Goal: Task Accomplishment & Management: Complete application form

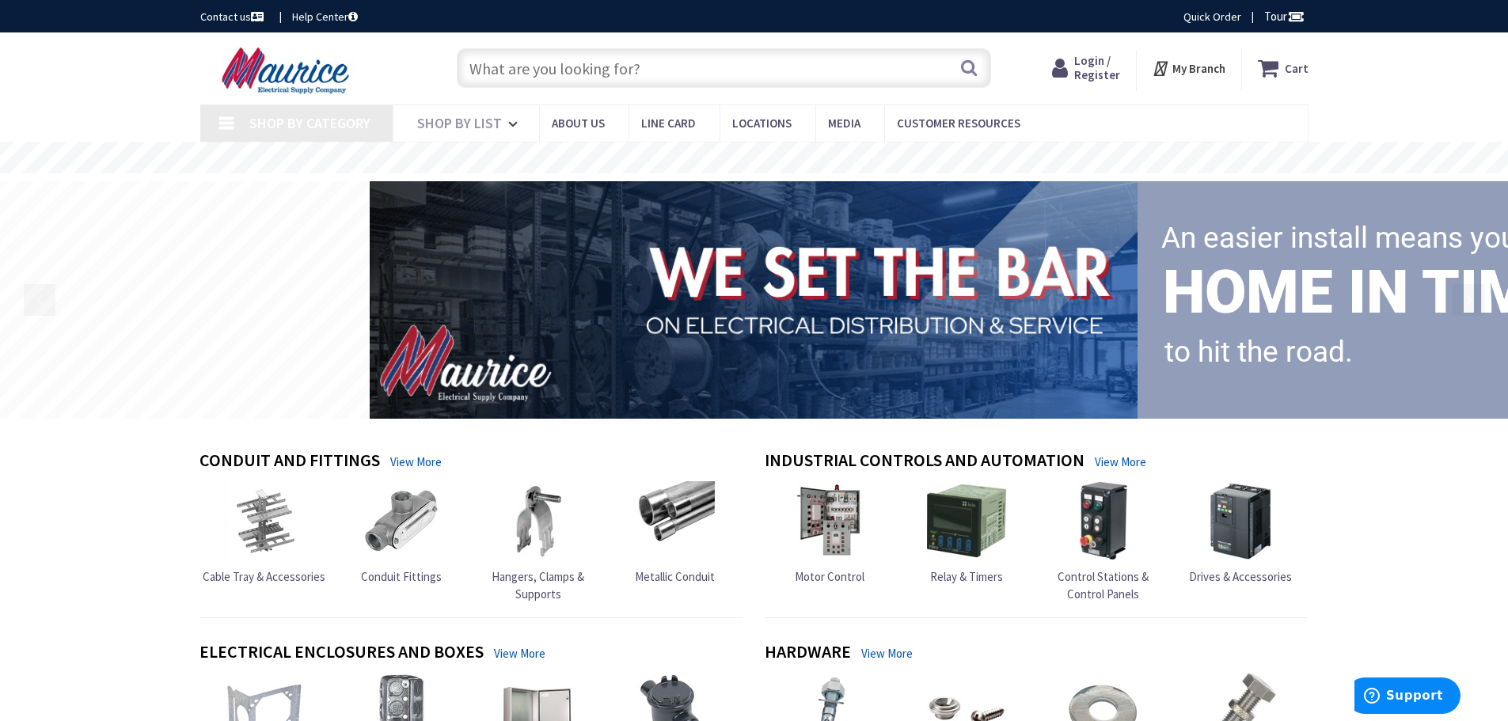
click at [1099, 74] on span "Login / Register" at bounding box center [1097, 67] width 46 height 29
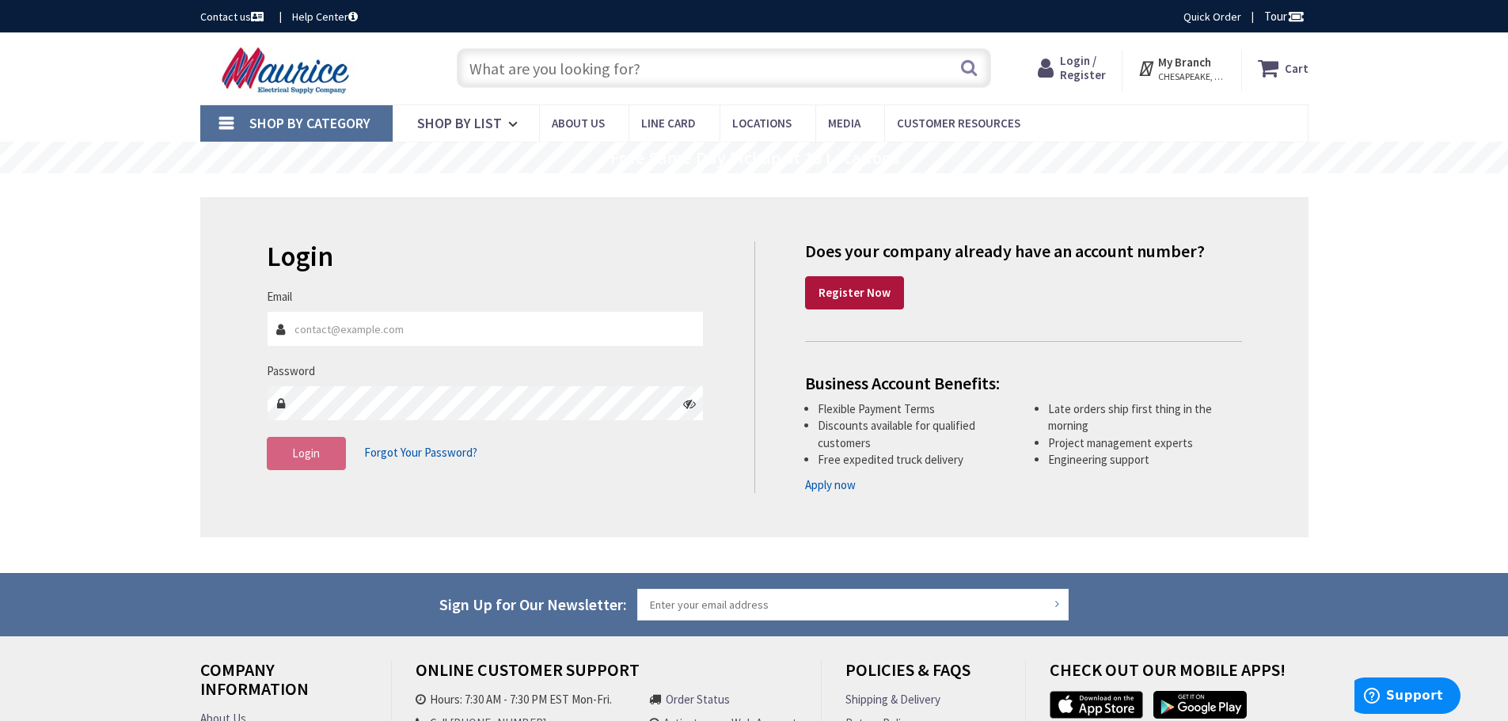
click at [823, 293] on strong "Register Now" at bounding box center [854, 292] width 72 height 15
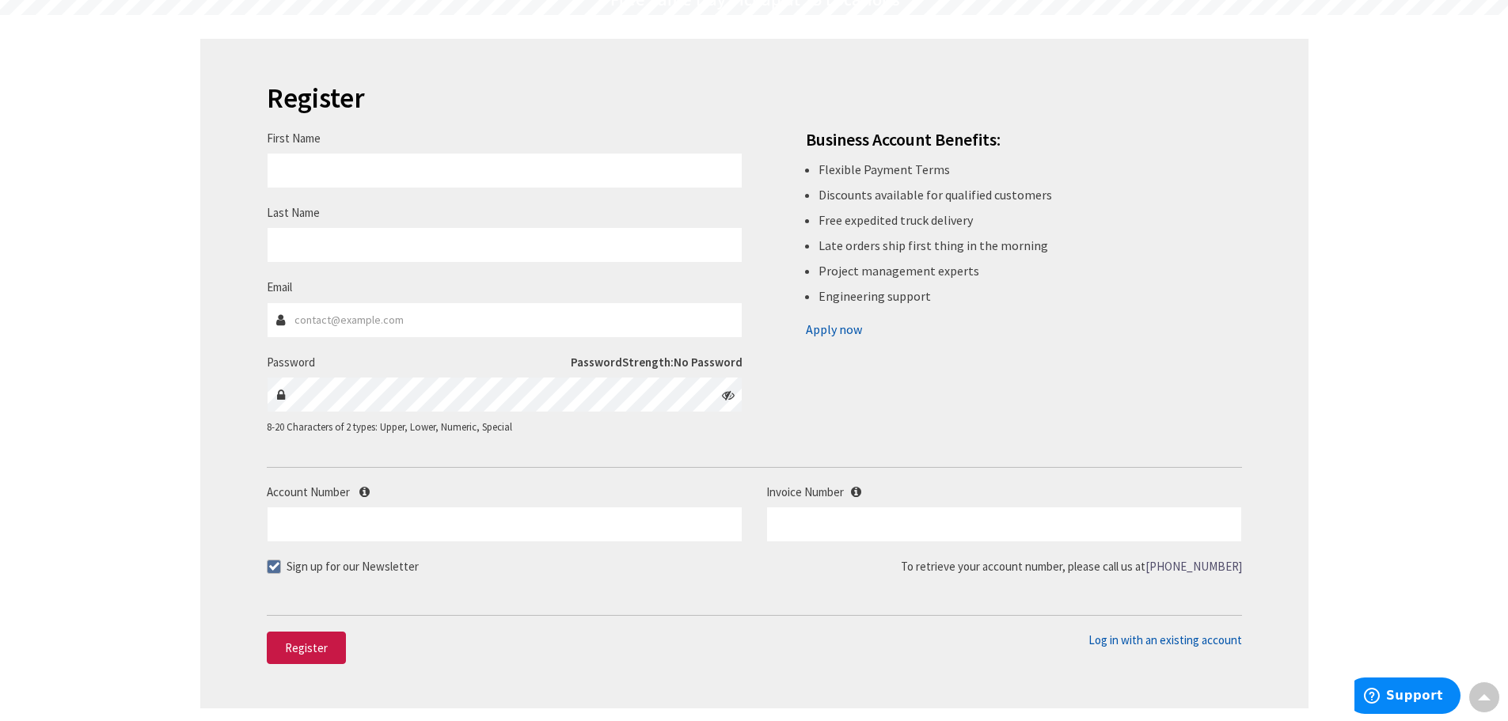
scroll to position [79, 0]
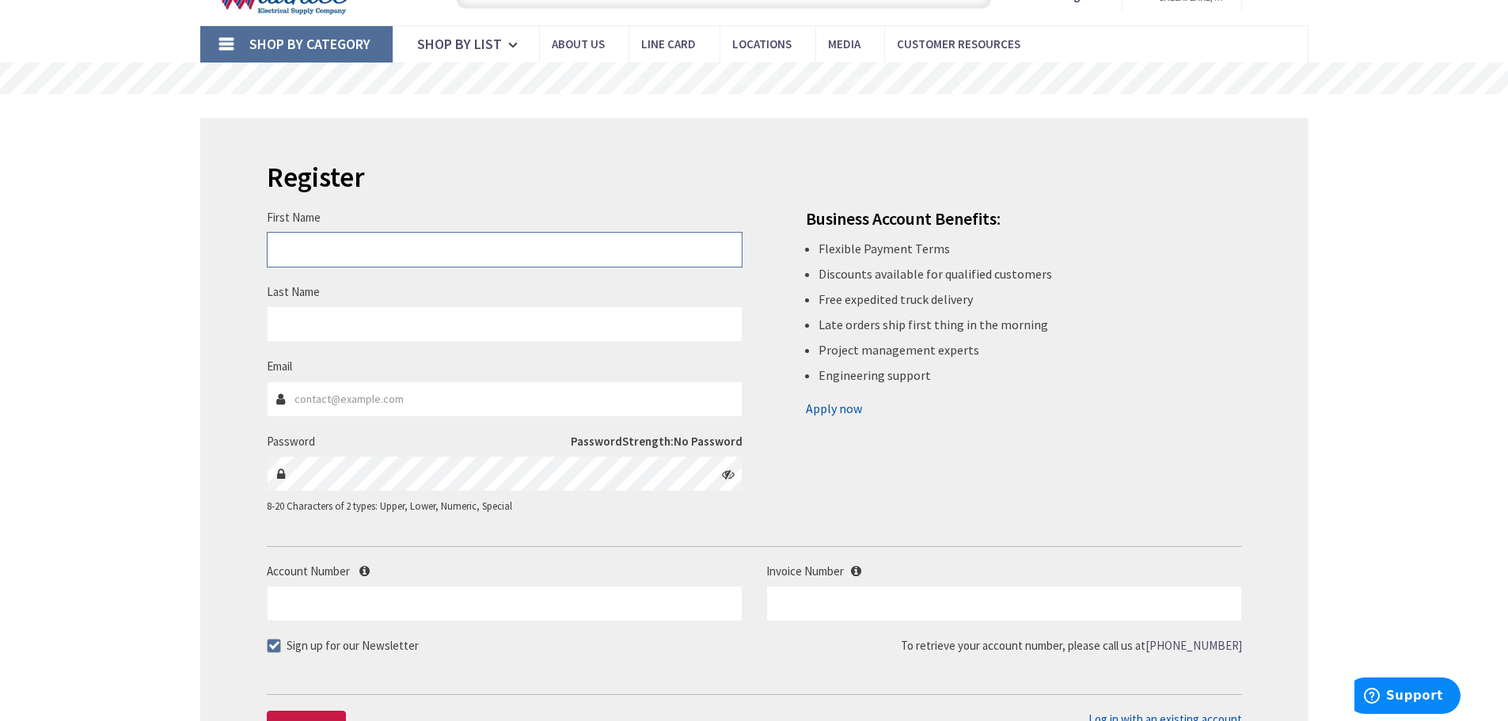
type input "Aaron"
type input "Stone"
type input "aaron.stone@cw1924.com"
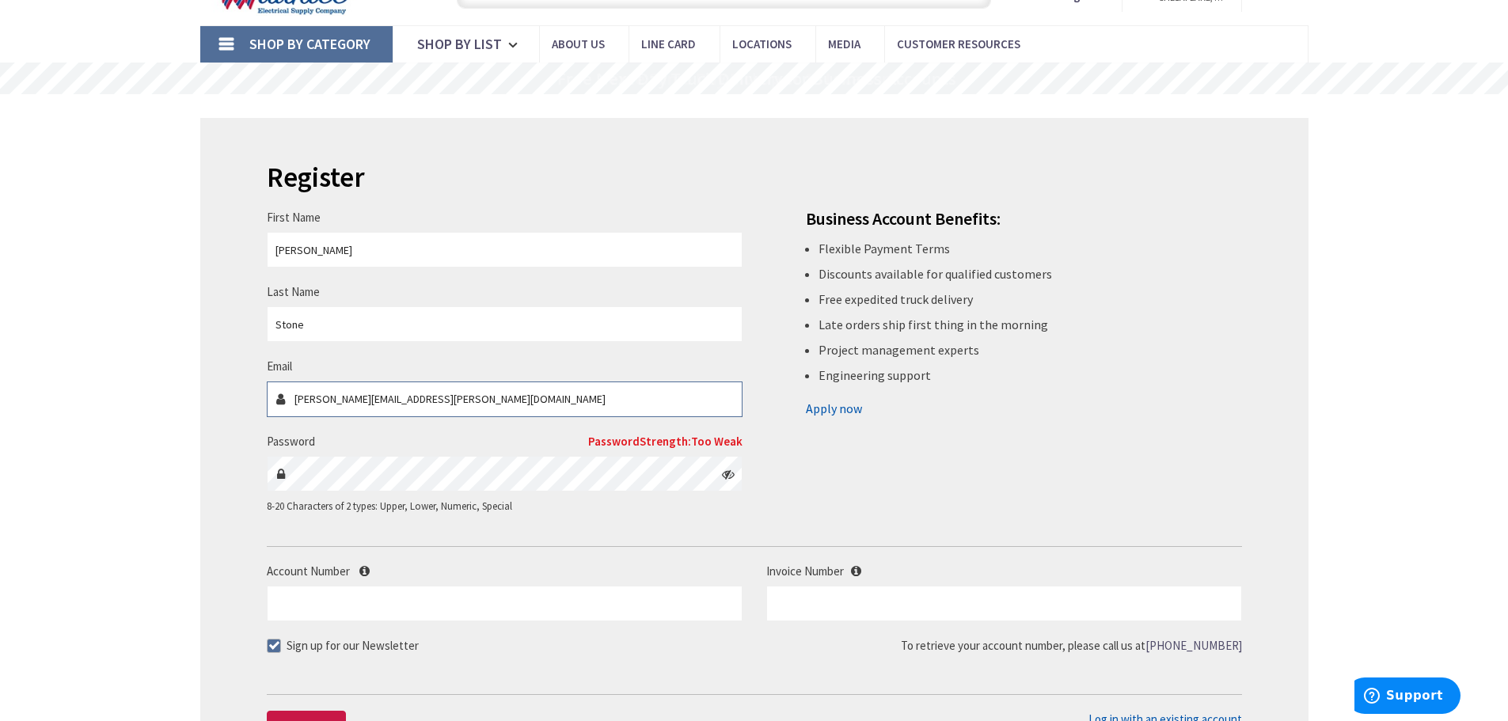
type input "Penguin Cir, Virginia Beach, VA 23451, USA"
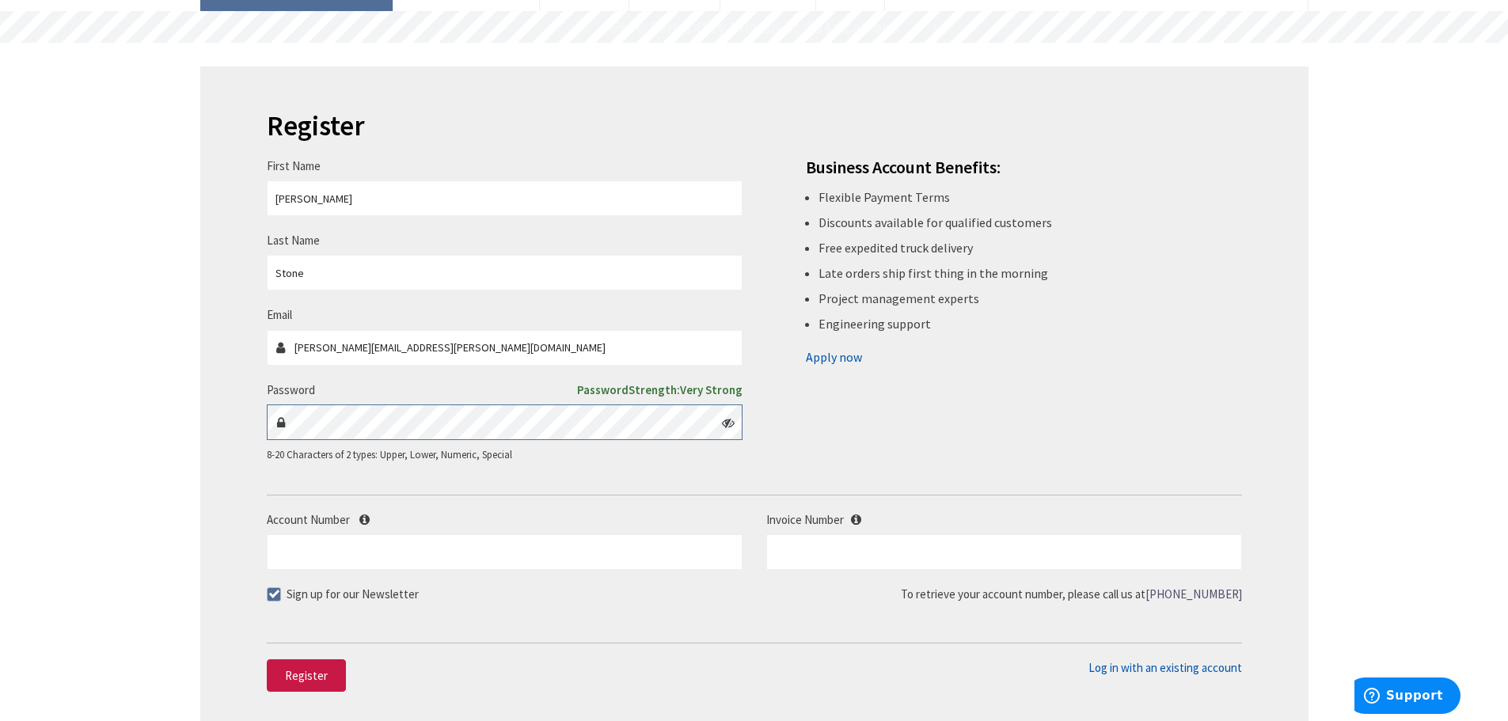
scroll to position [158, 0]
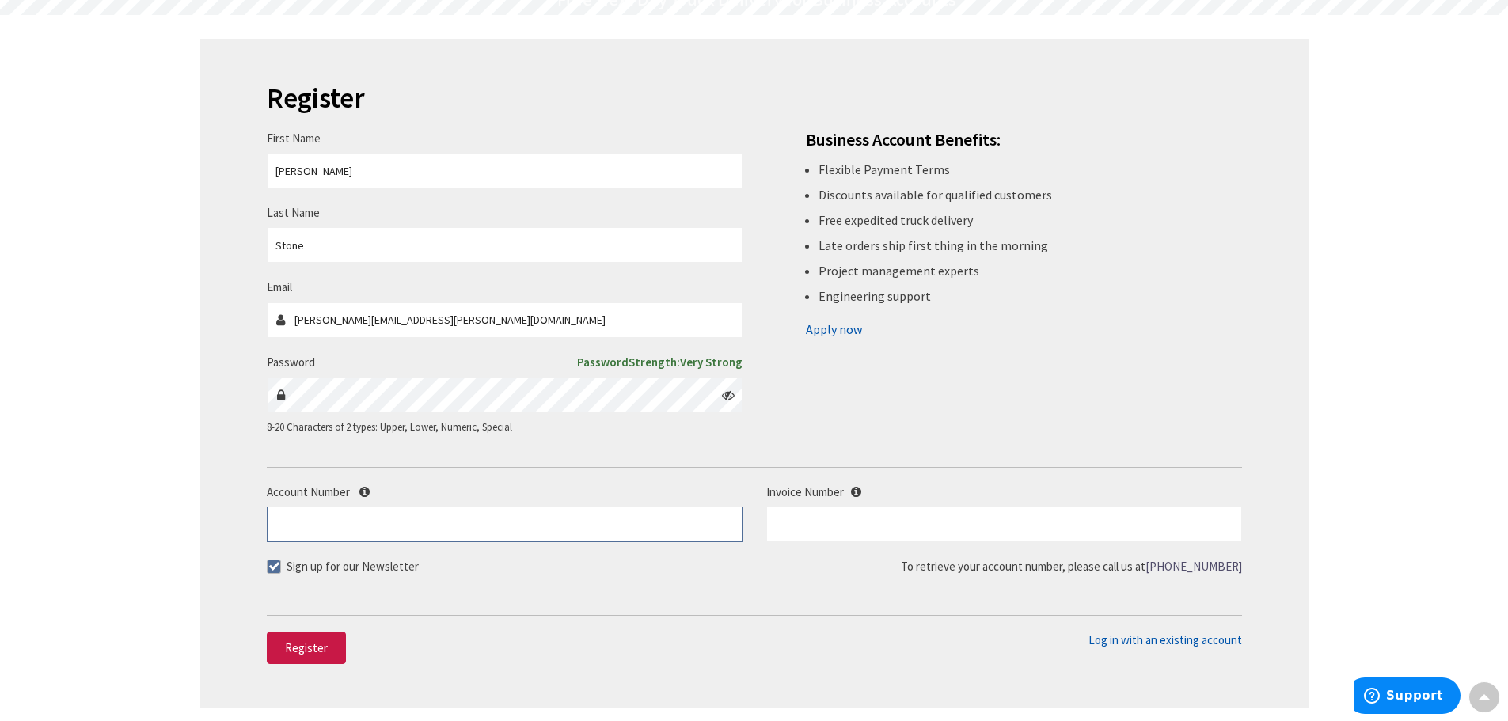
click at [504, 514] on input "Account Number" at bounding box center [505, 525] width 476 height 36
paste input "253823"
type input "253823"
click at [382, 563] on label "Sign up for our Newsletter" at bounding box center [343, 566] width 152 height 17
click at [281, 563] on input "Sign up for our Newsletter" at bounding box center [276, 566] width 10 height 10
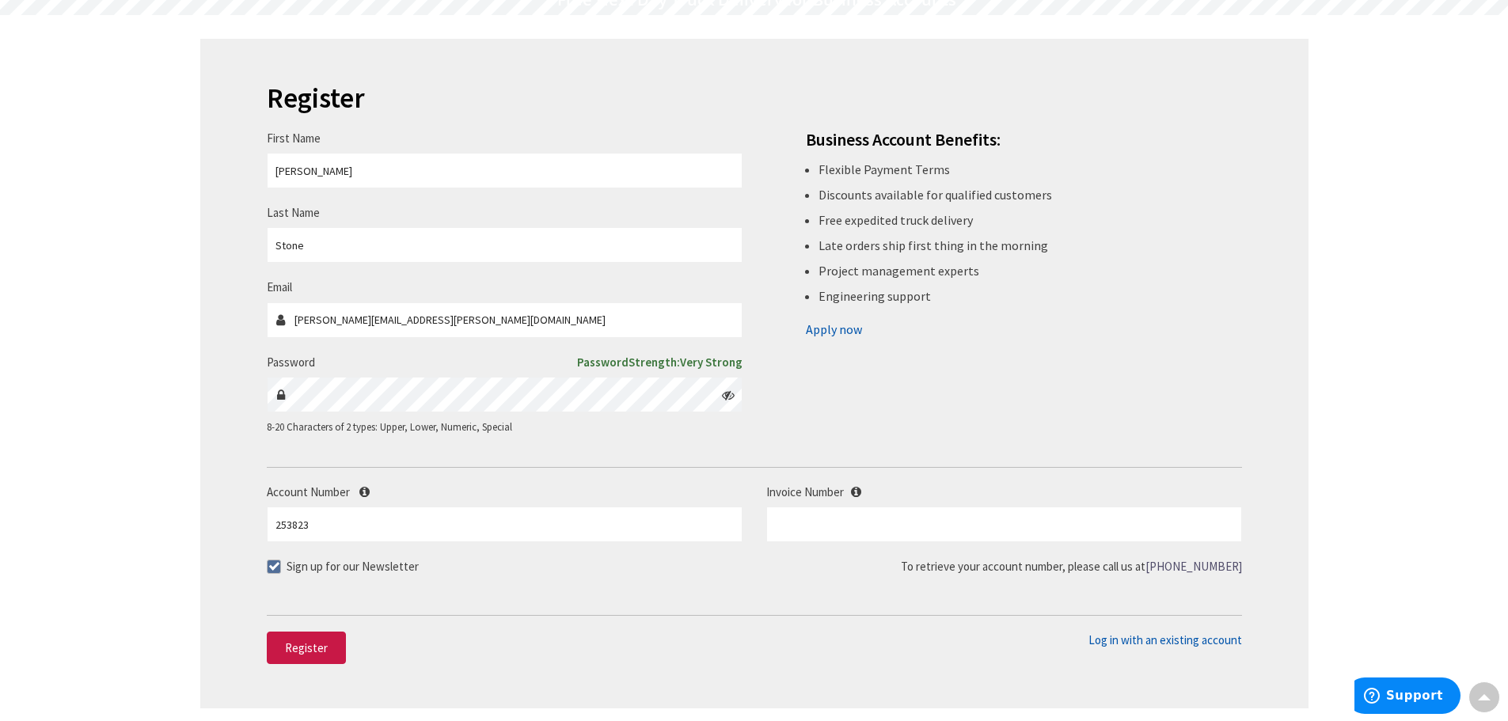
checkbox input "false"
click at [830, 531] on input "text" at bounding box center [1004, 525] width 476 height 36
paste input "253823"
type input "2"
click at [913, 528] on input "text" at bounding box center [1004, 525] width 476 height 36
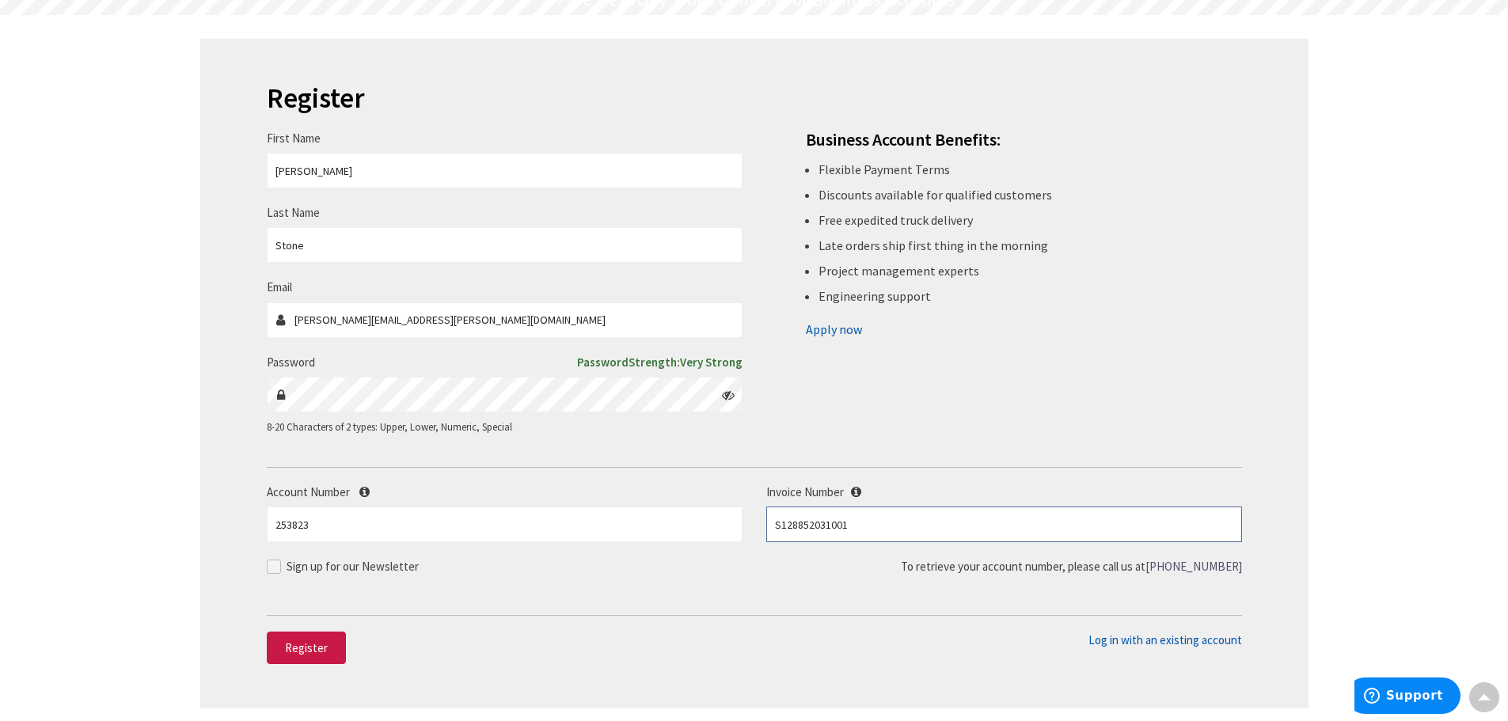
type input "S128852031001"
click at [315, 642] on span "Register" at bounding box center [306, 647] width 43 height 15
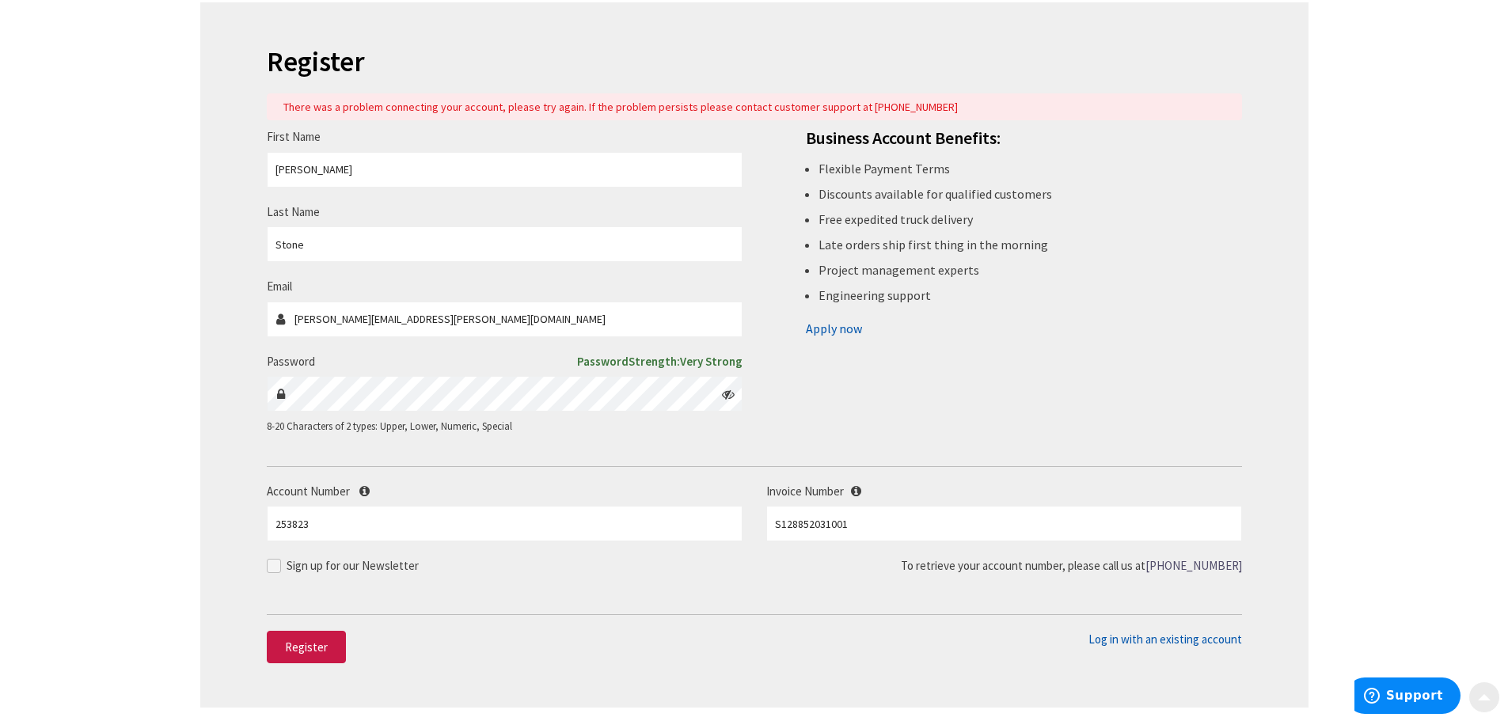
scroll to position [237, 0]
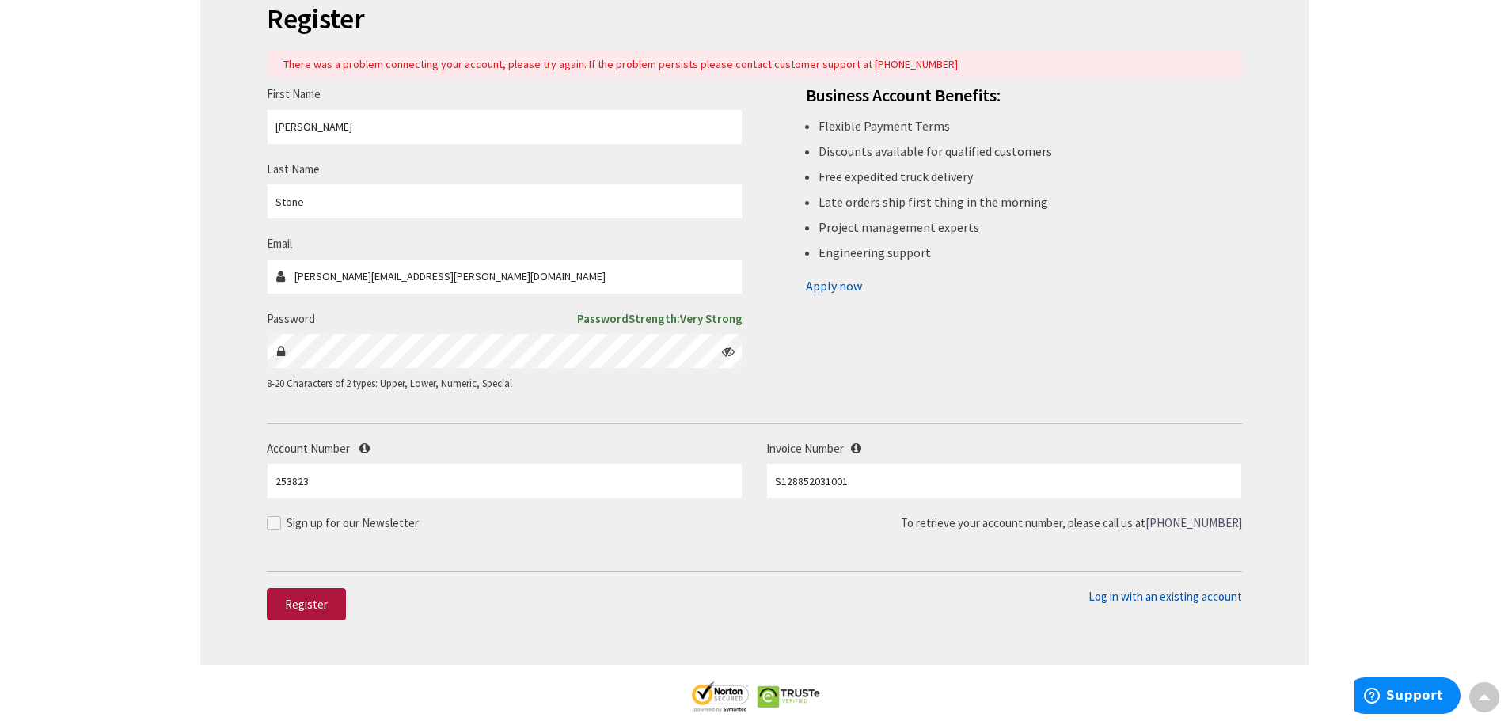
click at [317, 605] on span "Register" at bounding box center [306, 604] width 43 height 15
